Goal: Task Accomplishment & Management: Use online tool/utility

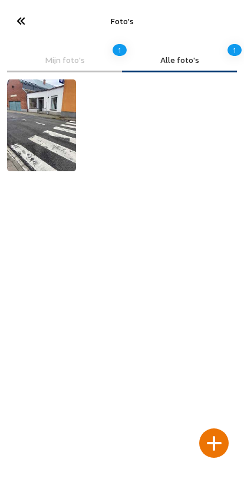
click at [24, 12] on icon at bounding box center [20, 21] width 19 height 21
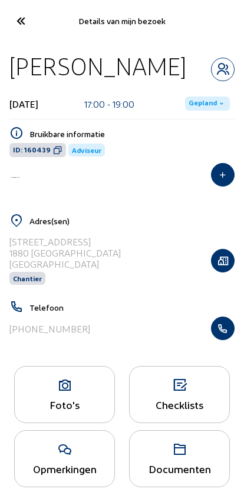
click at [18, 15] on icon at bounding box center [20, 21] width 19 height 21
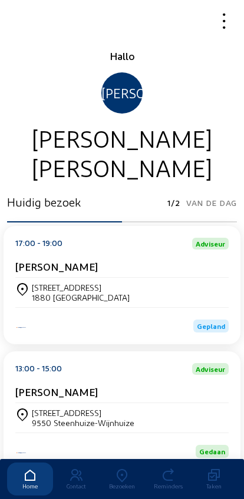
click at [26, 25] on div at bounding box center [20, 21] width 41 height 28
click at [125, 469] on icon at bounding box center [122, 476] width 46 height 14
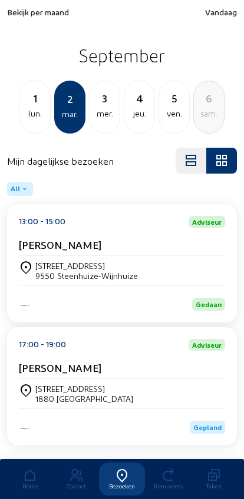
click at [31, 108] on div "lun." at bounding box center [35, 114] width 30 height 14
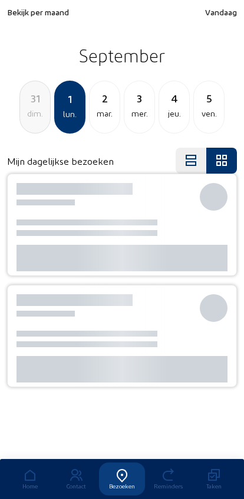
click at [31, 113] on div "dim." at bounding box center [35, 114] width 30 height 14
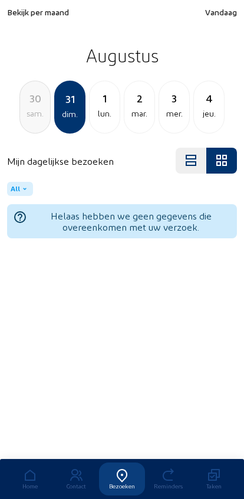
click at [34, 112] on div "sam." at bounding box center [35, 114] width 30 height 14
click at [26, 119] on div "ven." at bounding box center [35, 114] width 30 height 14
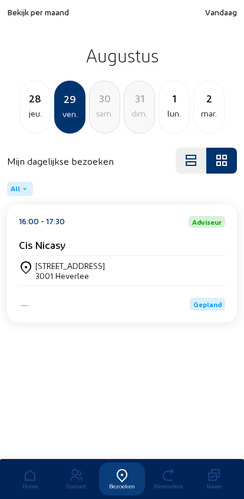
click at [34, 115] on div "jeu." at bounding box center [35, 114] width 30 height 14
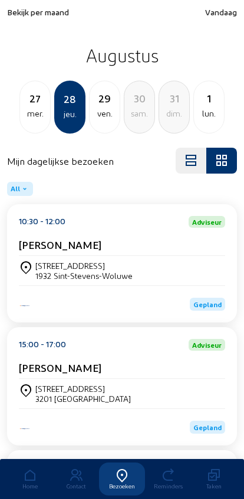
click at [21, 12] on span "Bekijk per maand" at bounding box center [38, 12] width 62 height 10
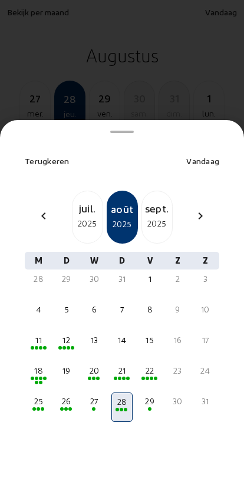
click at [78, 217] on div "2025" at bounding box center [87, 224] width 30 height 14
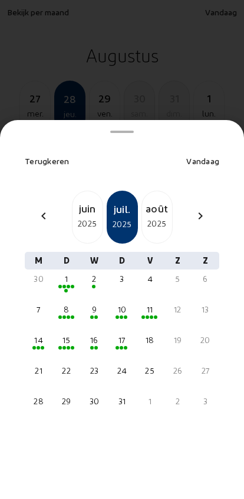
click at [70, 304] on div "8" at bounding box center [66, 315] width 21 height 29
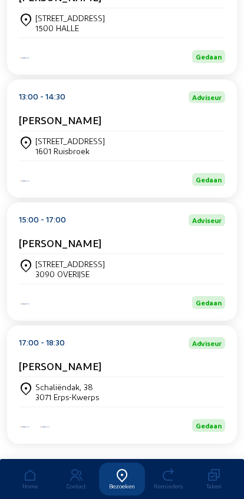
scroll to position [283, 0]
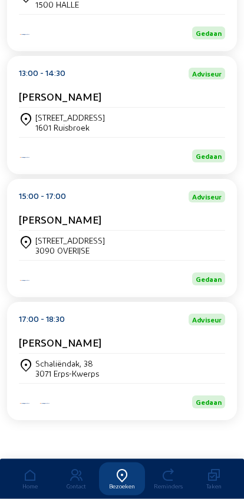
click at [183, 247] on div "[STREET_ADDRESS]" at bounding box center [122, 246] width 206 height 20
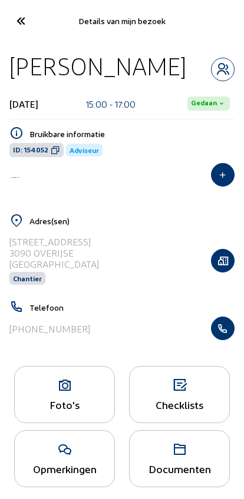
click at [231, 331] on icon "button" at bounding box center [222, 329] width 22 height 12
